Goal: Task Accomplishment & Management: Complete application form

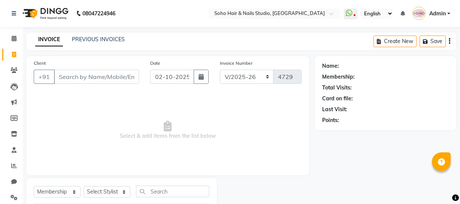
select select "735"
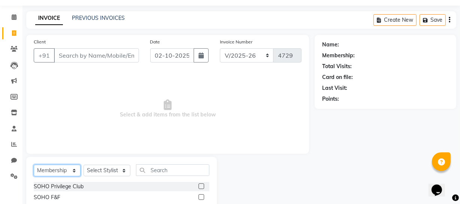
click at [72, 172] on select "Select Service Product Membership Package Voucher Prepaid Gift Card" at bounding box center [57, 171] width 47 height 12
select select "service"
click at [34, 165] on select "Select Service Product Membership Package Voucher Prepaid Gift Card" at bounding box center [57, 171] width 47 height 12
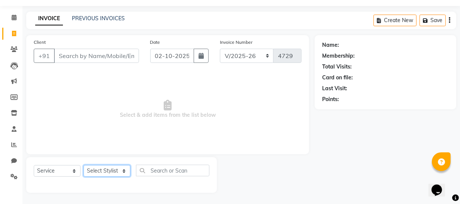
click at [127, 171] on select "Select Stylist [PERSON_NAME] Adhamya [PERSON_NAME] [PERSON_NAME] [PERSON_NAME] …" at bounding box center [107, 171] width 47 height 12
select select "62579"
click at [84, 165] on select "Select Stylist [PERSON_NAME] Adhamya [PERSON_NAME] [PERSON_NAME] [PERSON_NAME] …" at bounding box center [107, 171] width 47 height 12
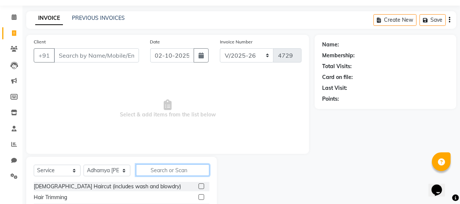
click at [169, 174] on input "text" at bounding box center [172, 171] width 73 height 12
click at [154, 171] on input "text" at bounding box center [172, 171] width 73 height 12
type input "b"
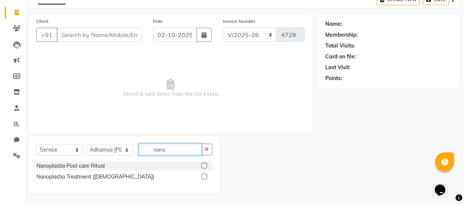
scroll to position [43, 0]
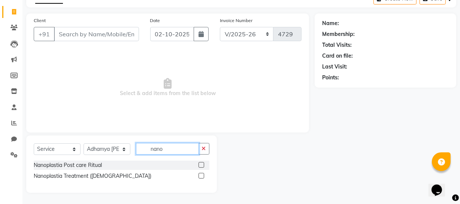
type input "nano"
click at [201, 177] on label at bounding box center [202, 176] width 6 height 6
click at [201, 177] on input "checkbox" at bounding box center [201, 176] width 5 height 5
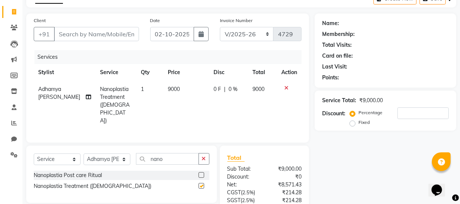
checkbox input "false"
click at [168, 86] on span "9000" at bounding box center [174, 89] width 12 height 7
select select "62579"
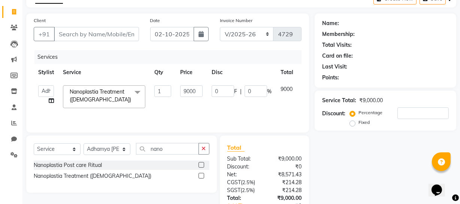
click at [180, 91] on td "9000" at bounding box center [191, 97] width 31 height 32
drag, startPoint x: 184, startPoint y: 89, endPoint x: 205, endPoint y: 90, distance: 20.3
click at [205, 90] on td "9000" at bounding box center [191, 97] width 31 height 32
type input "11000"
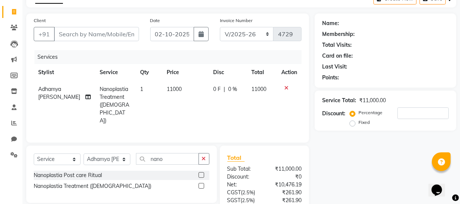
click at [221, 111] on td "0 F | 0 %" at bounding box center [228, 105] width 38 height 48
select select "62579"
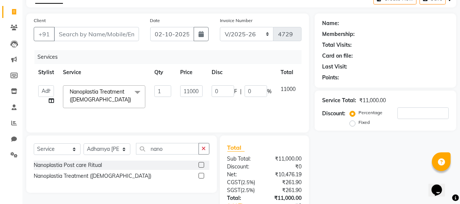
click at [221, 111] on td "0 F | 0 %" at bounding box center [241, 97] width 69 height 32
click at [64, 37] on input "Client" at bounding box center [96, 34] width 85 height 14
click at [63, 39] on input "Client" at bounding box center [96, 34] width 85 height 14
type input "9"
type input "0"
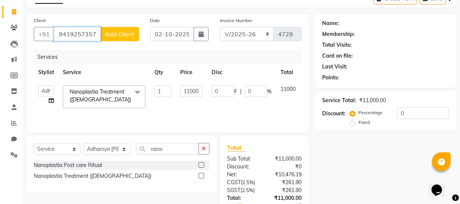
type input "9419257357"
click at [127, 29] on button "Add Client" at bounding box center [119, 34] width 39 height 14
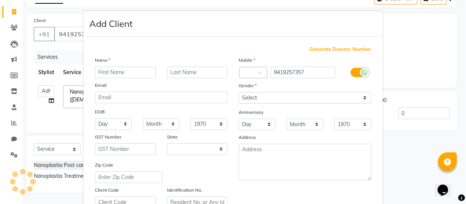
select select "15"
type input "[MEDICAL_DATA]"
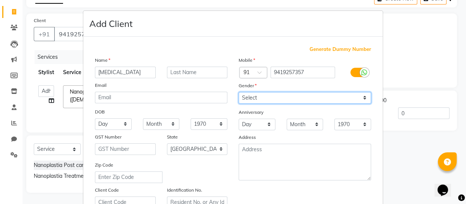
click at [307, 95] on select "Select [DEMOGRAPHIC_DATA] [DEMOGRAPHIC_DATA] Other Prefer Not To Say" at bounding box center [304, 98] width 132 height 12
select select "[DEMOGRAPHIC_DATA]"
click at [238, 92] on select "Select [DEMOGRAPHIC_DATA] [DEMOGRAPHIC_DATA] Other Prefer Not To Say" at bounding box center [304, 98] width 132 height 12
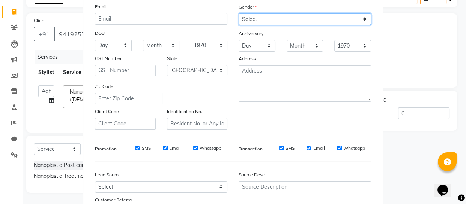
scroll to position [136, 0]
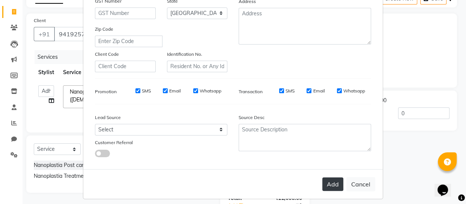
click at [330, 186] on button "Add" at bounding box center [332, 184] width 21 height 13
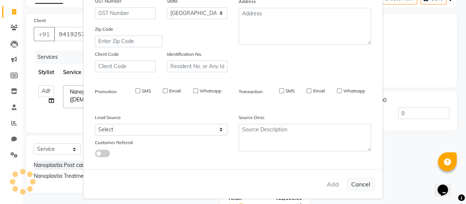
select select
select select "null"
select select
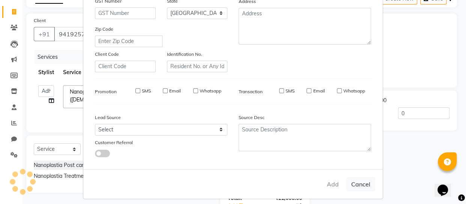
select select
checkbox input "false"
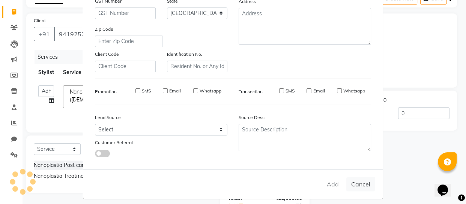
checkbox input "false"
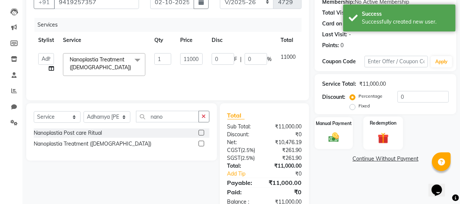
scroll to position [77, 0]
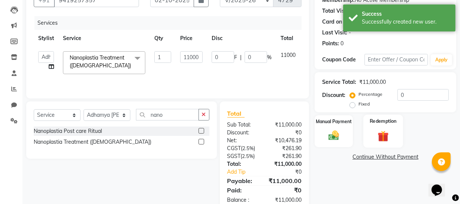
click at [385, 135] on img at bounding box center [383, 136] width 18 height 14
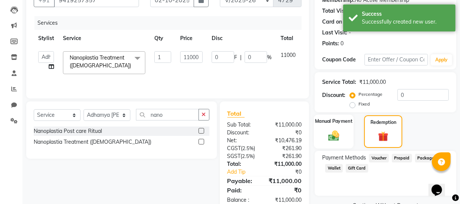
click at [318, 136] on div "Manual Payment" at bounding box center [334, 132] width 40 height 34
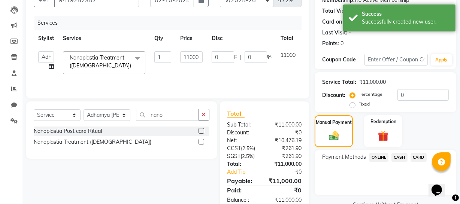
click at [397, 160] on span "CASH" at bounding box center [400, 157] width 16 height 9
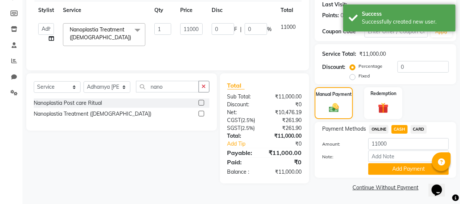
scroll to position [105, 0]
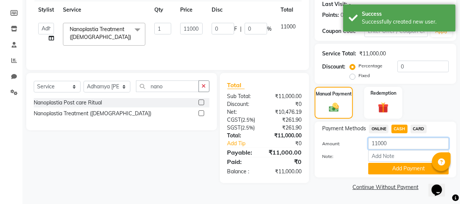
click at [387, 142] on input "11000" at bounding box center [408, 144] width 81 height 12
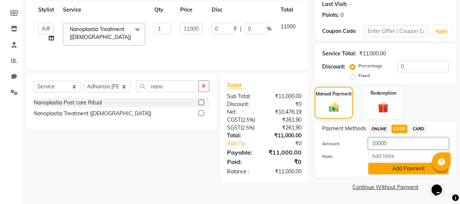
type input "10000"
click at [403, 170] on button "Add Payment" at bounding box center [408, 169] width 81 height 12
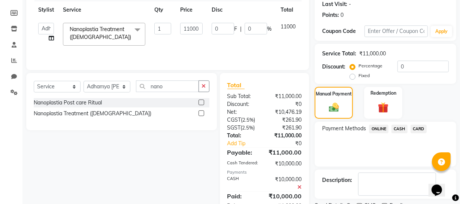
click at [381, 128] on span "ONLINE" at bounding box center [378, 129] width 19 height 9
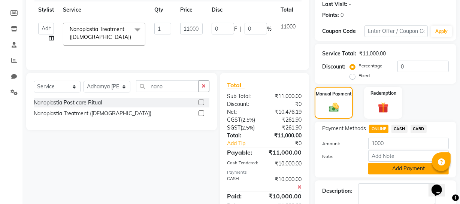
click at [392, 168] on button "Add Payment" at bounding box center [408, 169] width 81 height 12
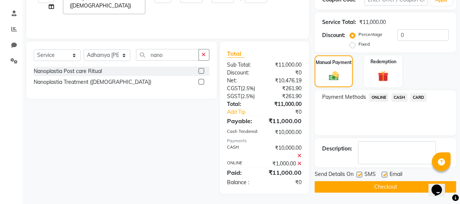
scroll to position [138, 0]
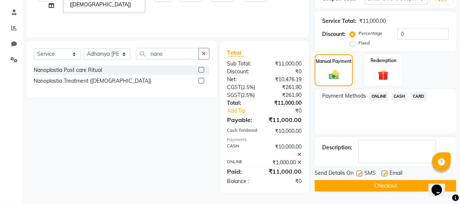
click at [382, 185] on button "Checkout" at bounding box center [386, 186] width 142 height 12
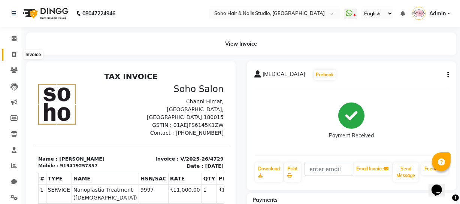
click at [15, 55] on icon at bounding box center [14, 55] width 4 height 6
select select "service"
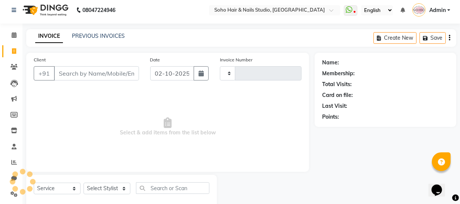
scroll to position [21, 0]
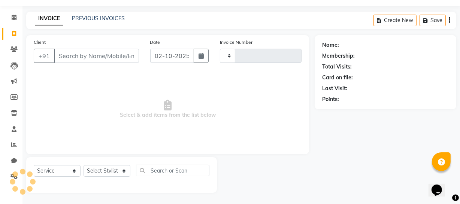
type input "4730"
select select "735"
select select "membership"
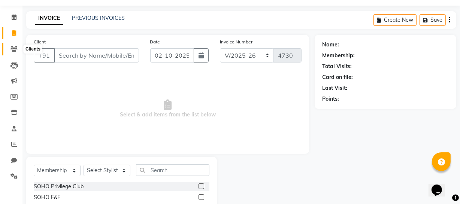
click at [15, 47] on icon at bounding box center [13, 49] width 7 height 6
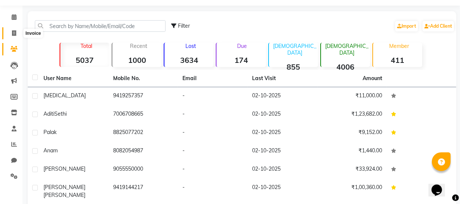
click at [15, 30] on icon at bounding box center [14, 33] width 4 height 6
select select "735"
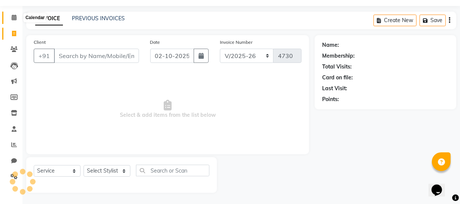
select select "membership"
click at [16, 15] on icon at bounding box center [14, 18] width 5 height 6
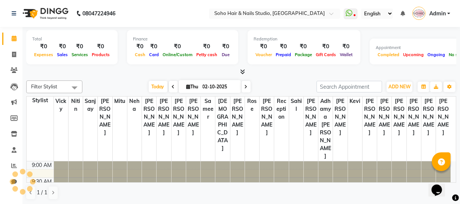
scroll to position [343, 0]
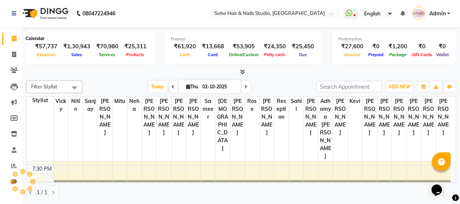
click at [15, 37] on icon at bounding box center [14, 39] width 5 height 6
click at [16, 68] on icon at bounding box center [13, 70] width 7 height 6
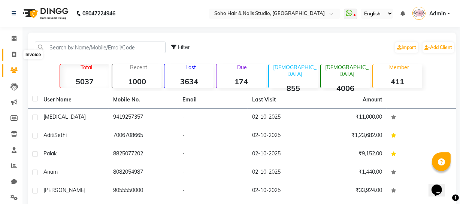
click at [15, 54] on icon at bounding box center [14, 55] width 4 height 6
select select "service"
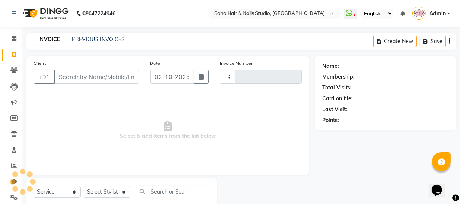
type input "4730"
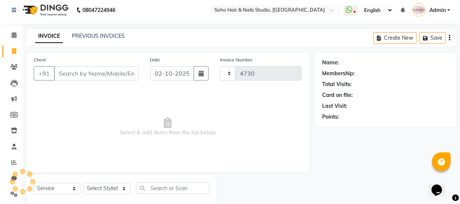
select select "735"
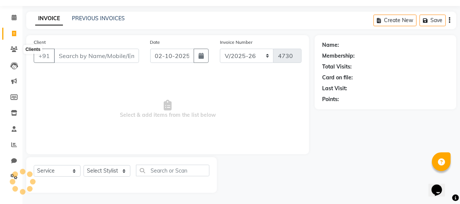
select select "membership"
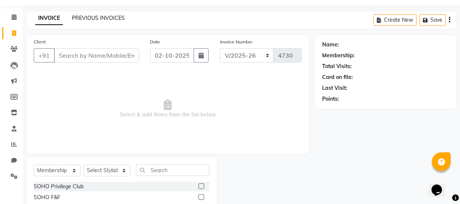
click at [111, 21] on link "PREVIOUS INVOICES" at bounding box center [98, 18] width 53 height 7
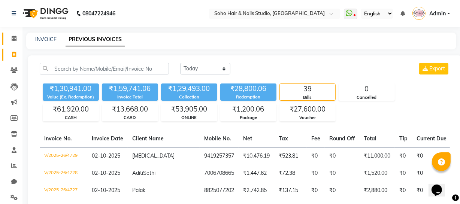
click at [4, 40] on link "Calendar" at bounding box center [11, 39] width 18 height 12
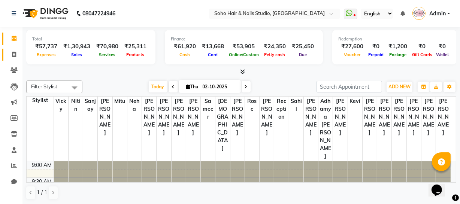
drag, startPoint x: 439, startPoint y: 43, endPoint x: 14, endPoint y: 59, distance: 425.0
click at [12, 56] on icon at bounding box center [14, 55] width 4 height 6
select select "service"
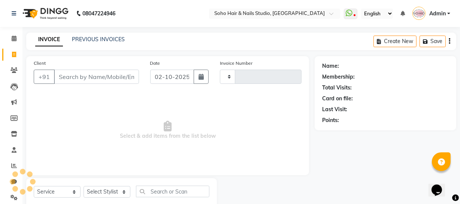
type input "4730"
select select "735"
select select "membership"
